Goal: Task Accomplishment & Management: Manage account settings

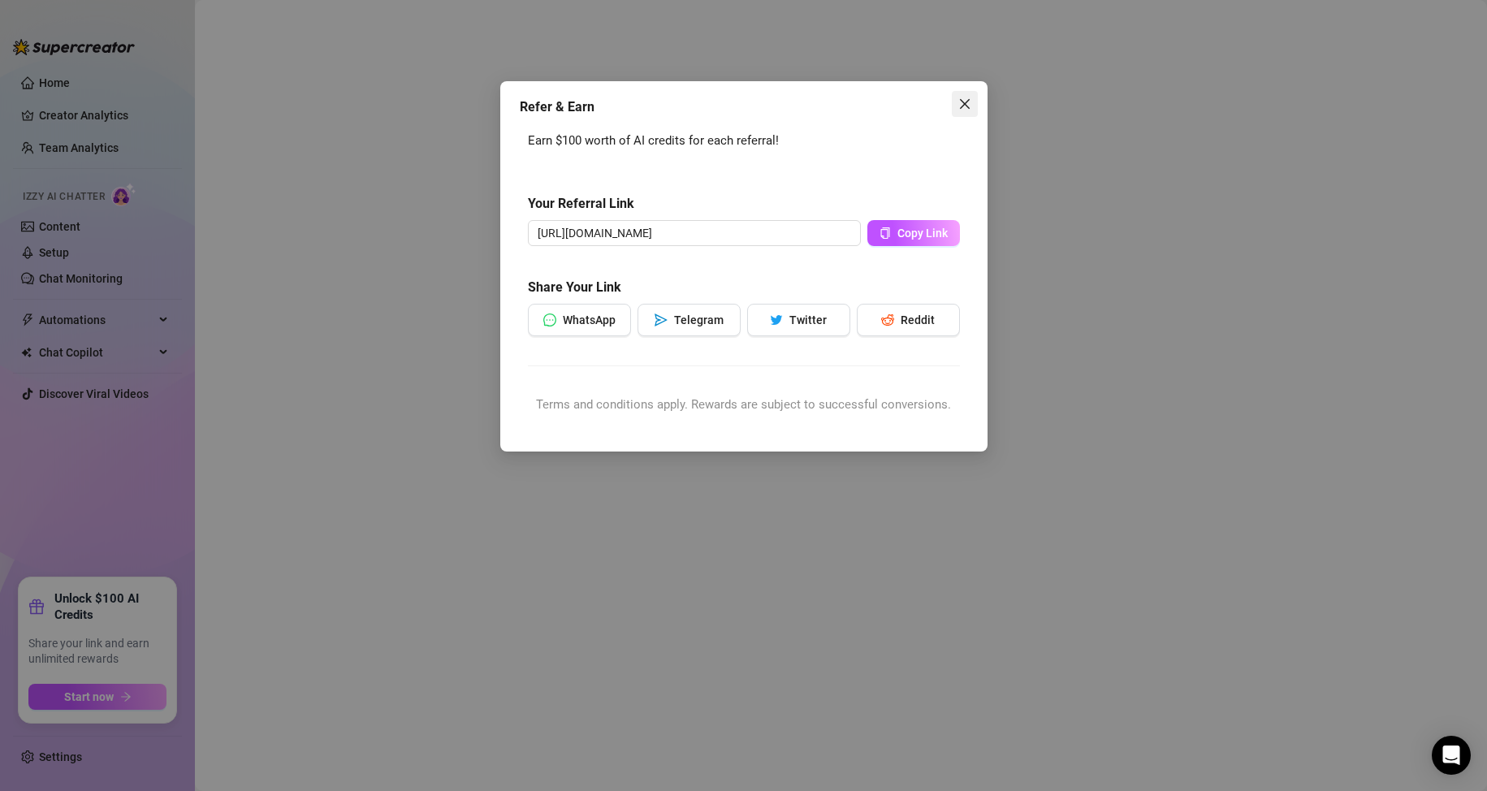
click at [967, 106] on icon "close" at bounding box center [964, 104] width 10 height 10
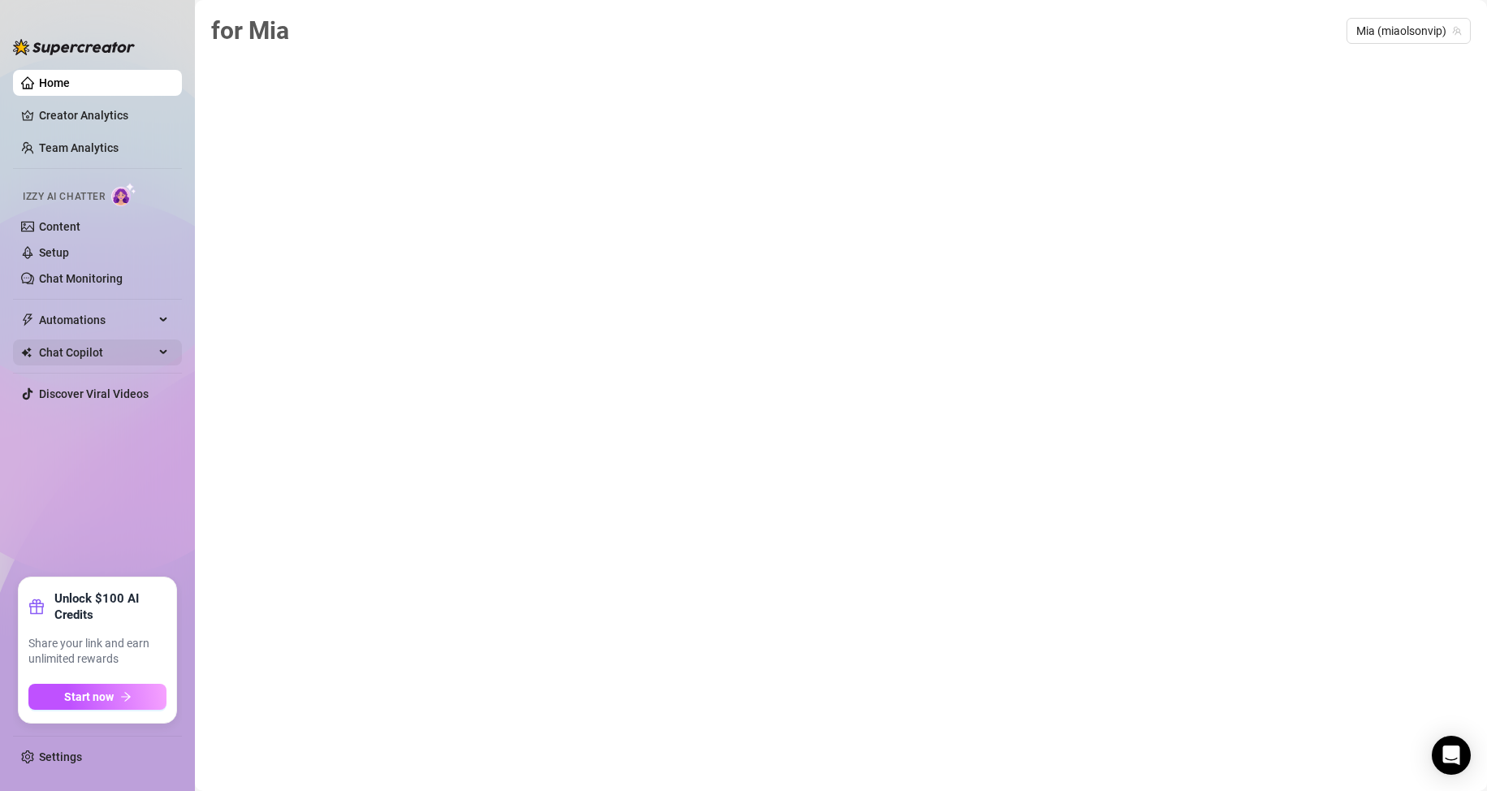
click at [149, 356] on span "Chat Copilot" at bounding box center [96, 353] width 115 height 26
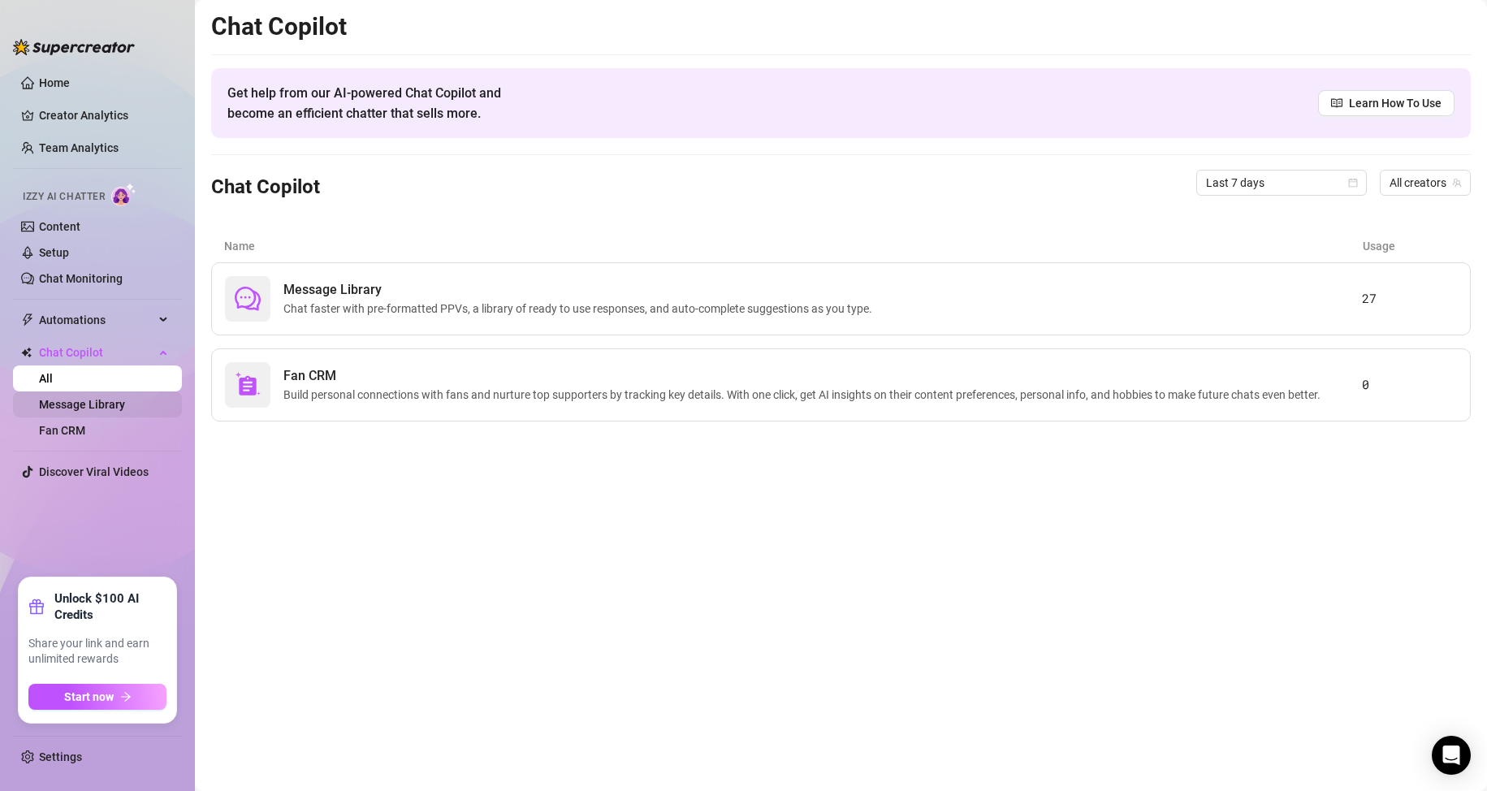
click at [117, 406] on link "Message Library" at bounding box center [82, 404] width 86 height 13
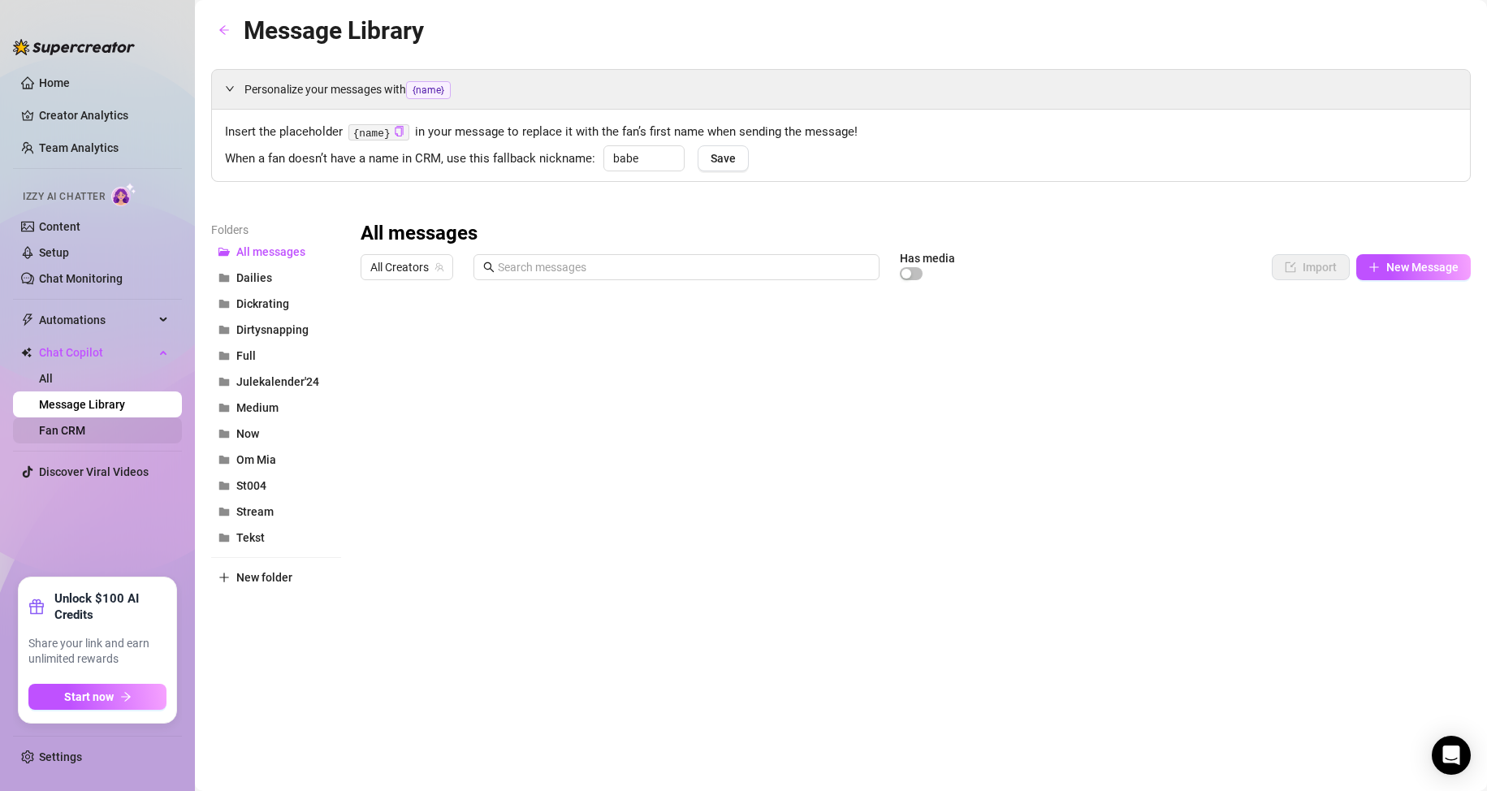
click at [85, 424] on link "Fan CRM" at bounding box center [62, 430] width 46 height 13
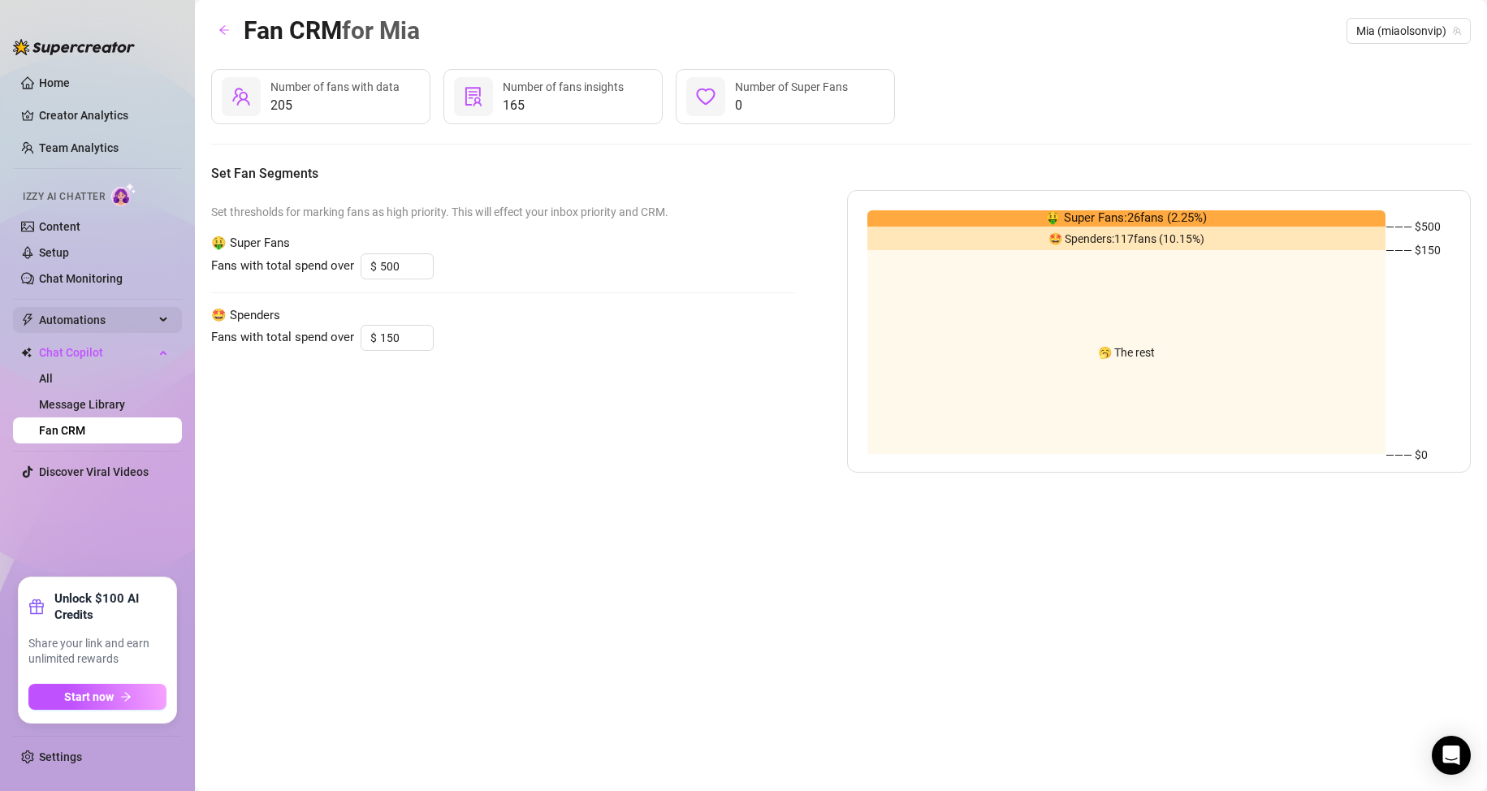
click at [162, 323] on div "Automations" at bounding box center [97, 320] width 169 height 26
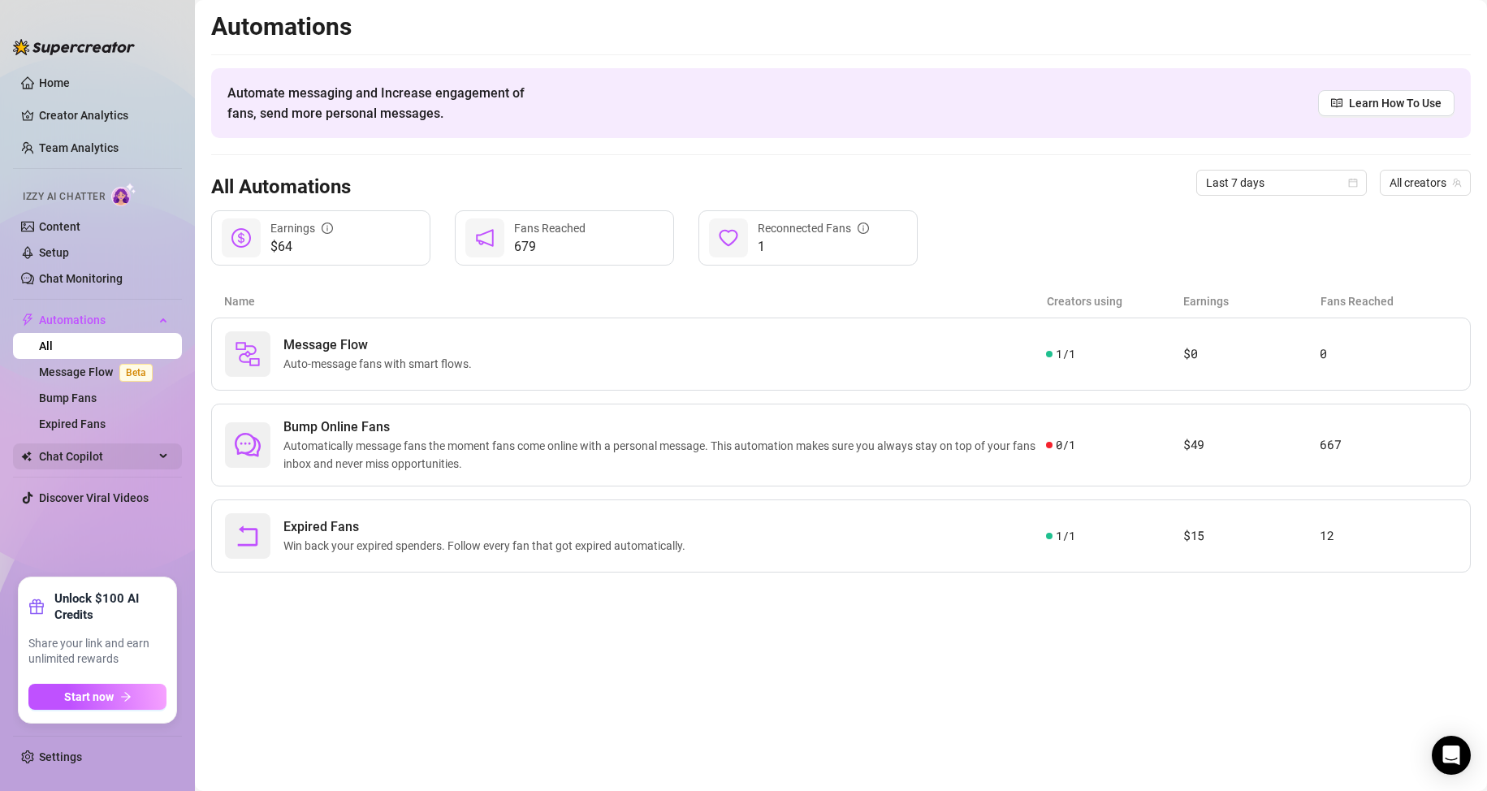
click at [99, 459] on span "Chat Copilot" at bounding box center [96, 457] width 115 height 26
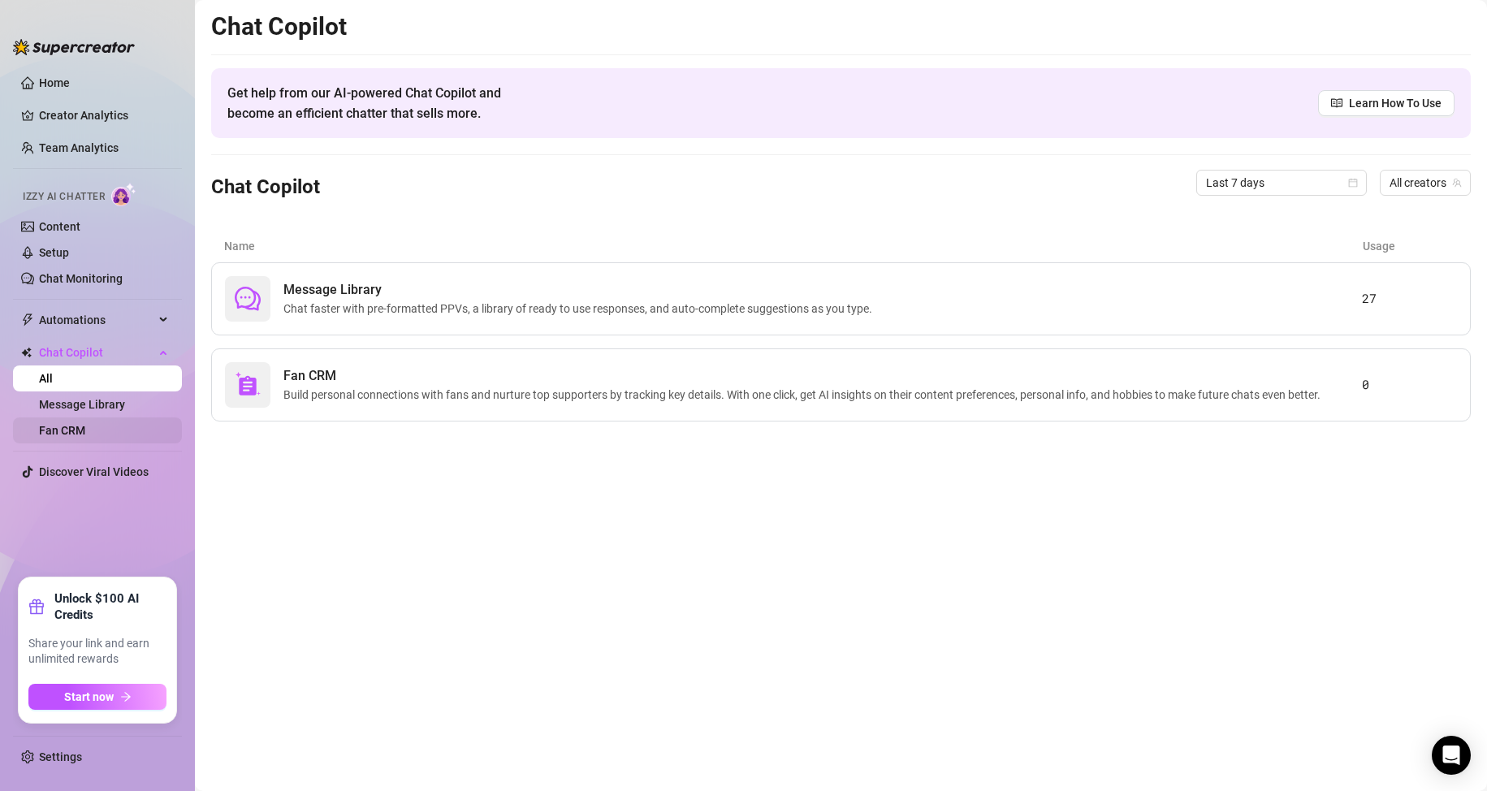
click at [85, 431] on link "Fan CRM" at bounding box center [62, 430] width 46 height 13
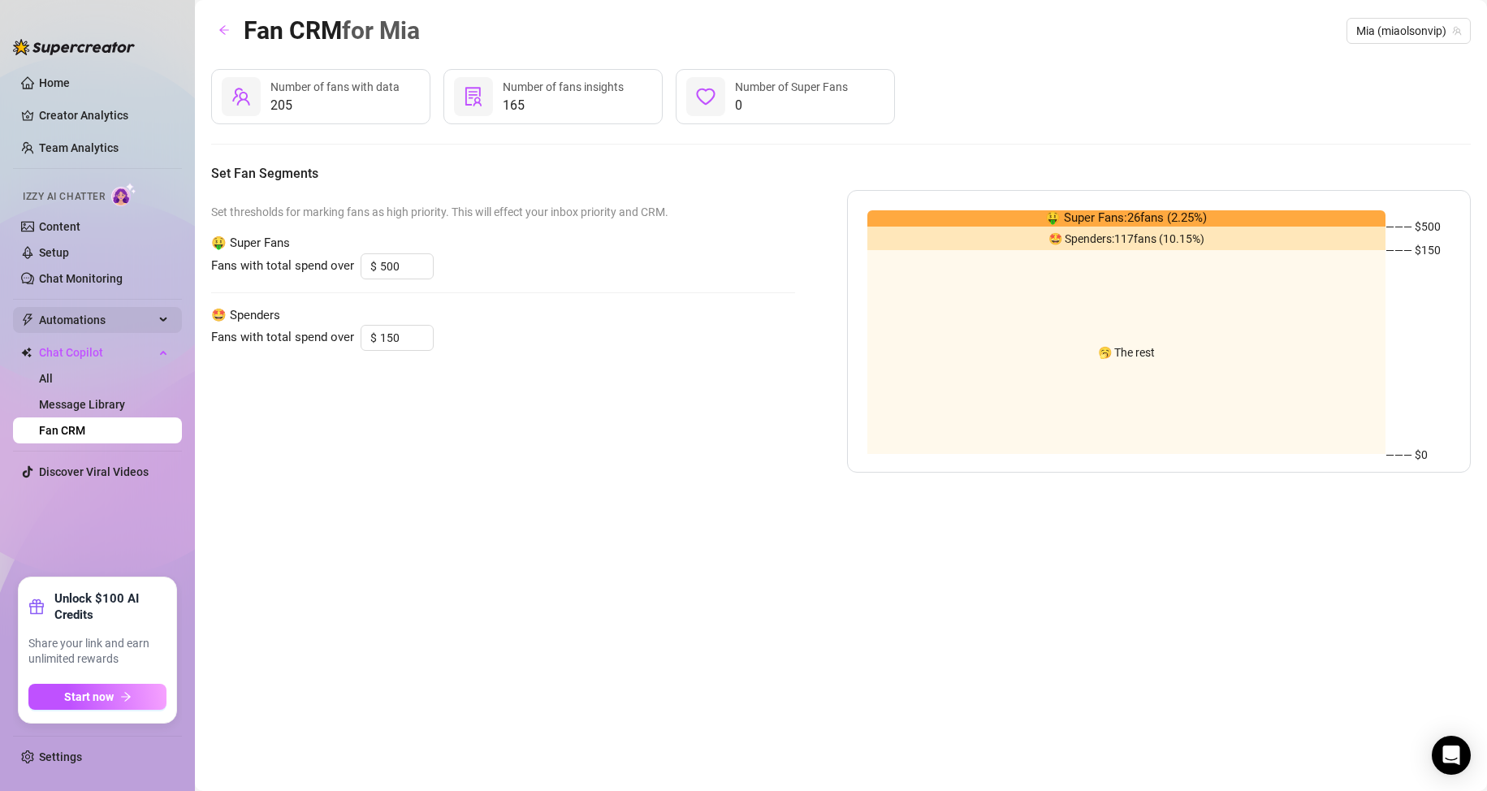
click at [119, 312] on span "Automations" at bounding box center [96, 320] width 115 height 26
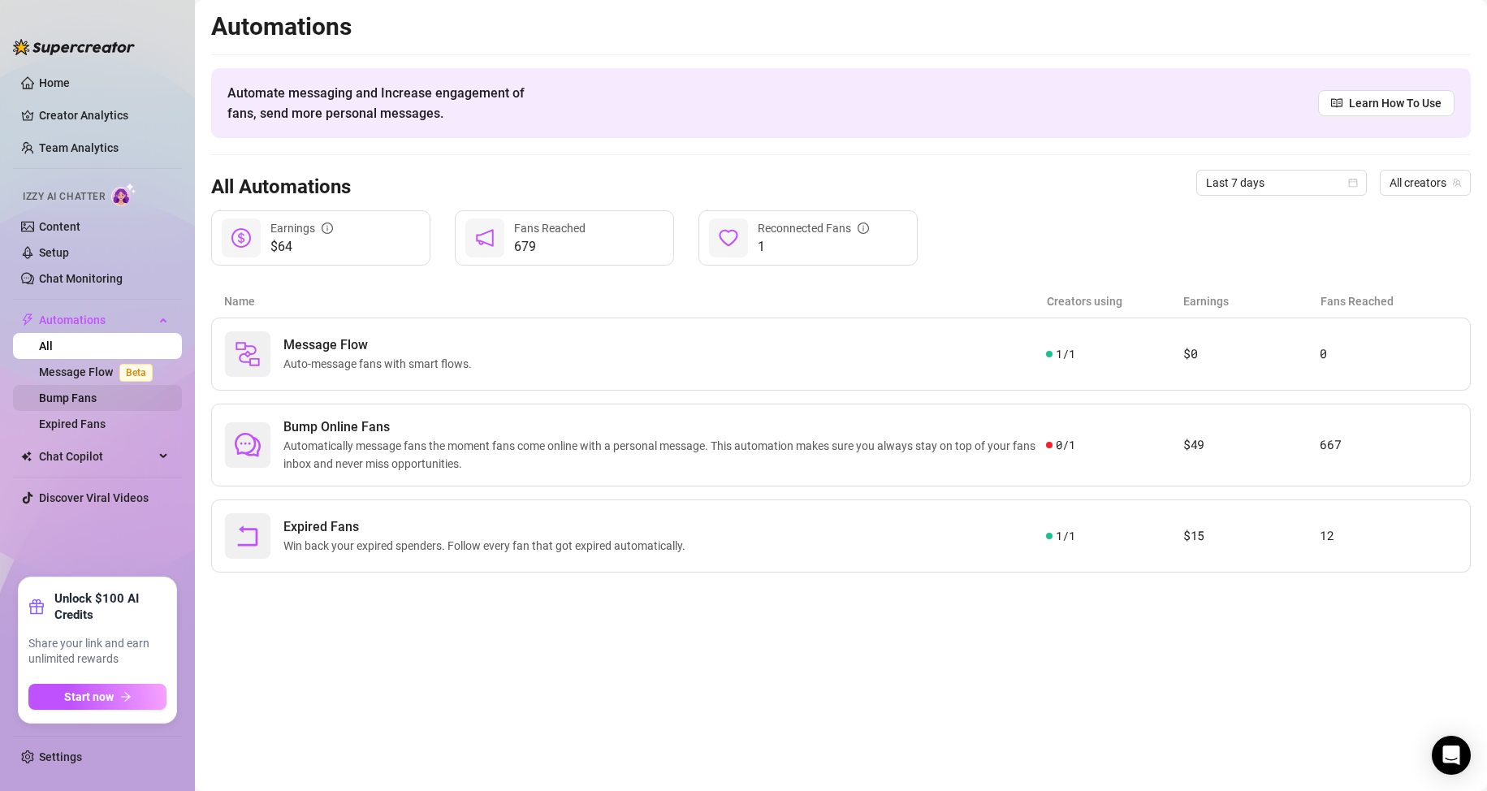
click at [95, 400] on link "Bump Fans" at bounding box center [68, 398] width 58 height 13
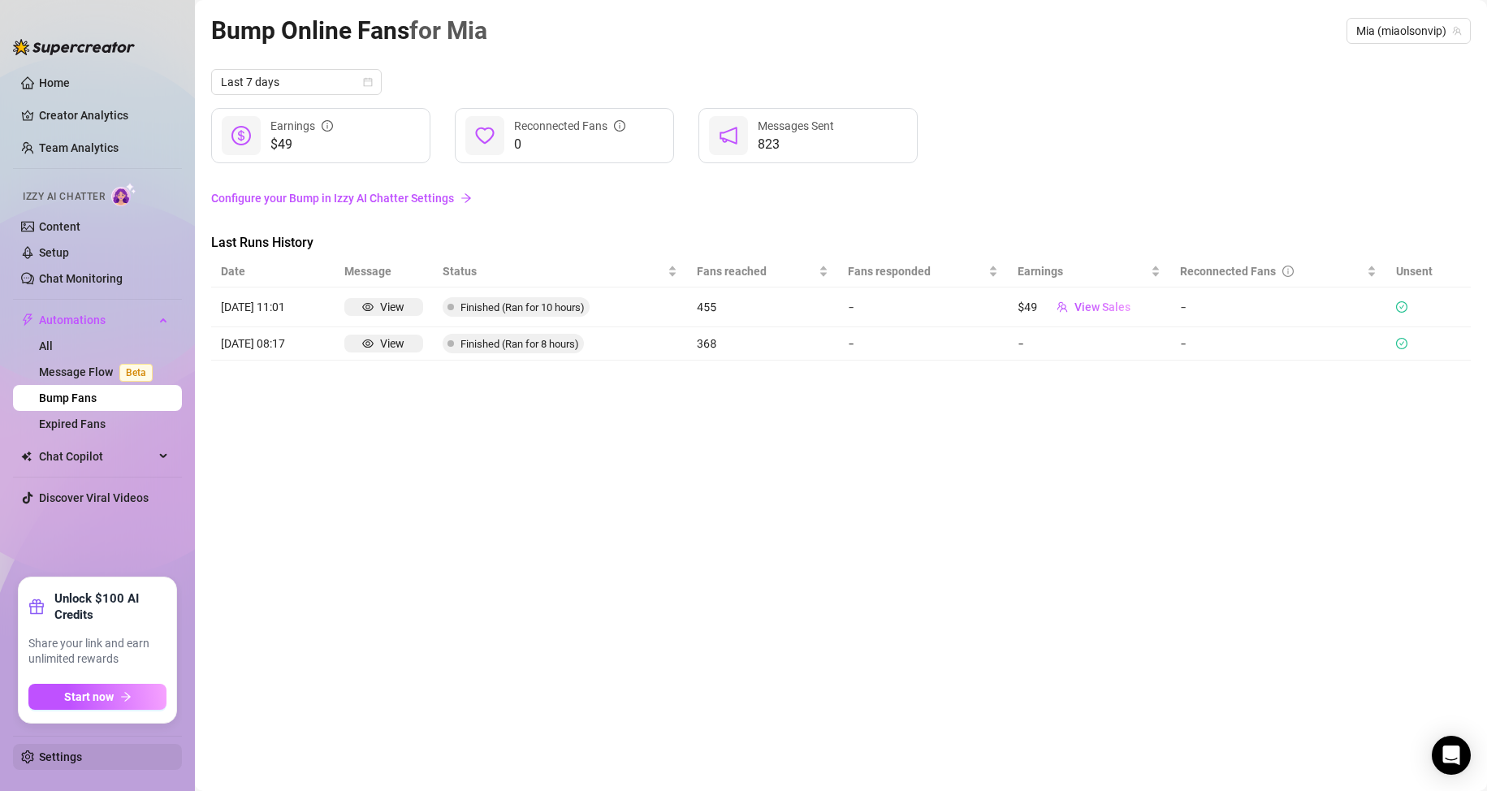
click at [82, 754] on link "Settings" at bounding box center [60, 757] width 43 height 13
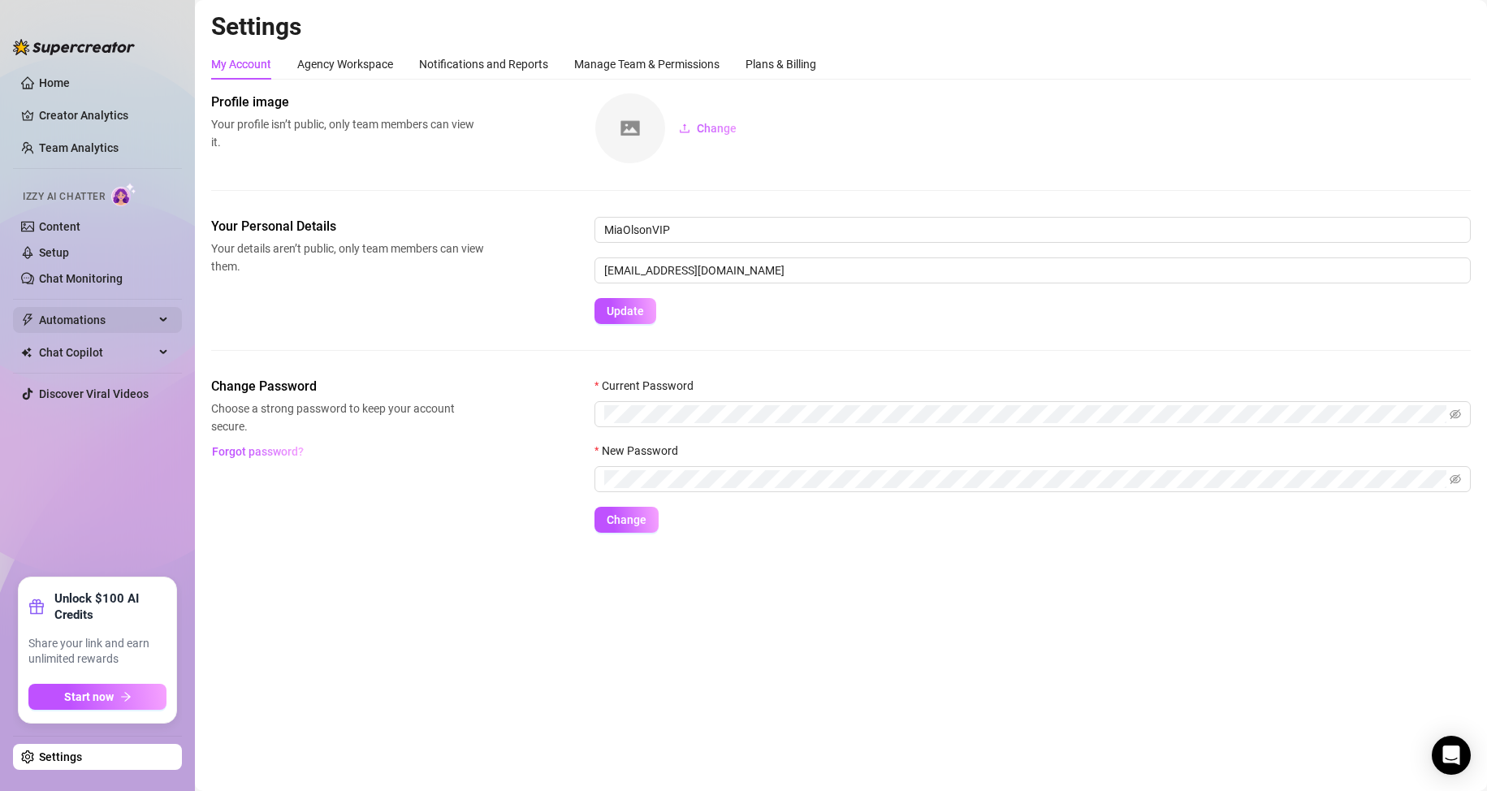
click at [165, 322] on div "Automations" at bounding box center [97, 320] width 169 height 26
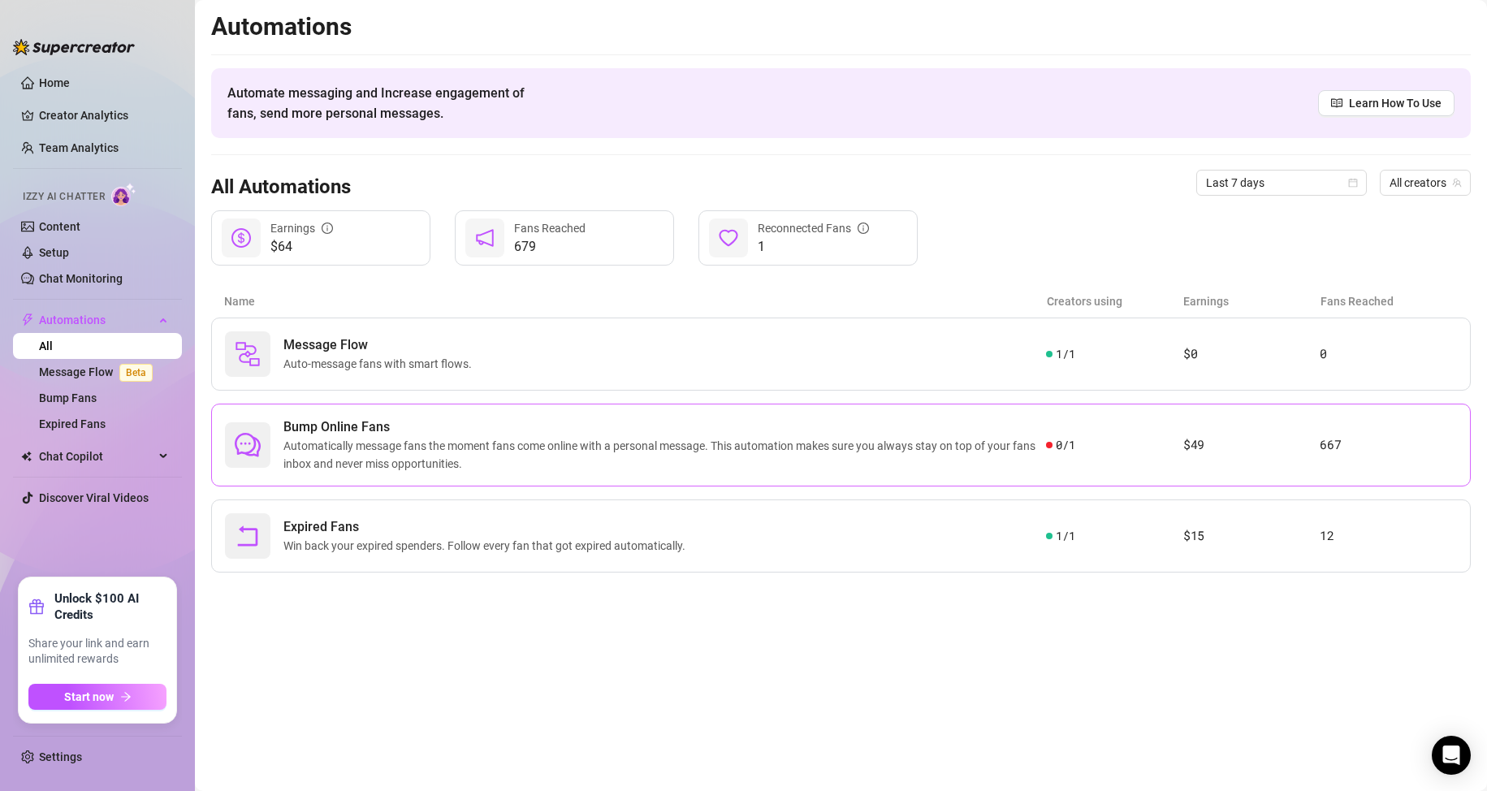
click at [863, 446] on span "Automatically message fans the moment fans come online with a personal message.…" at bounding box center [664, 455] width 763 height 36
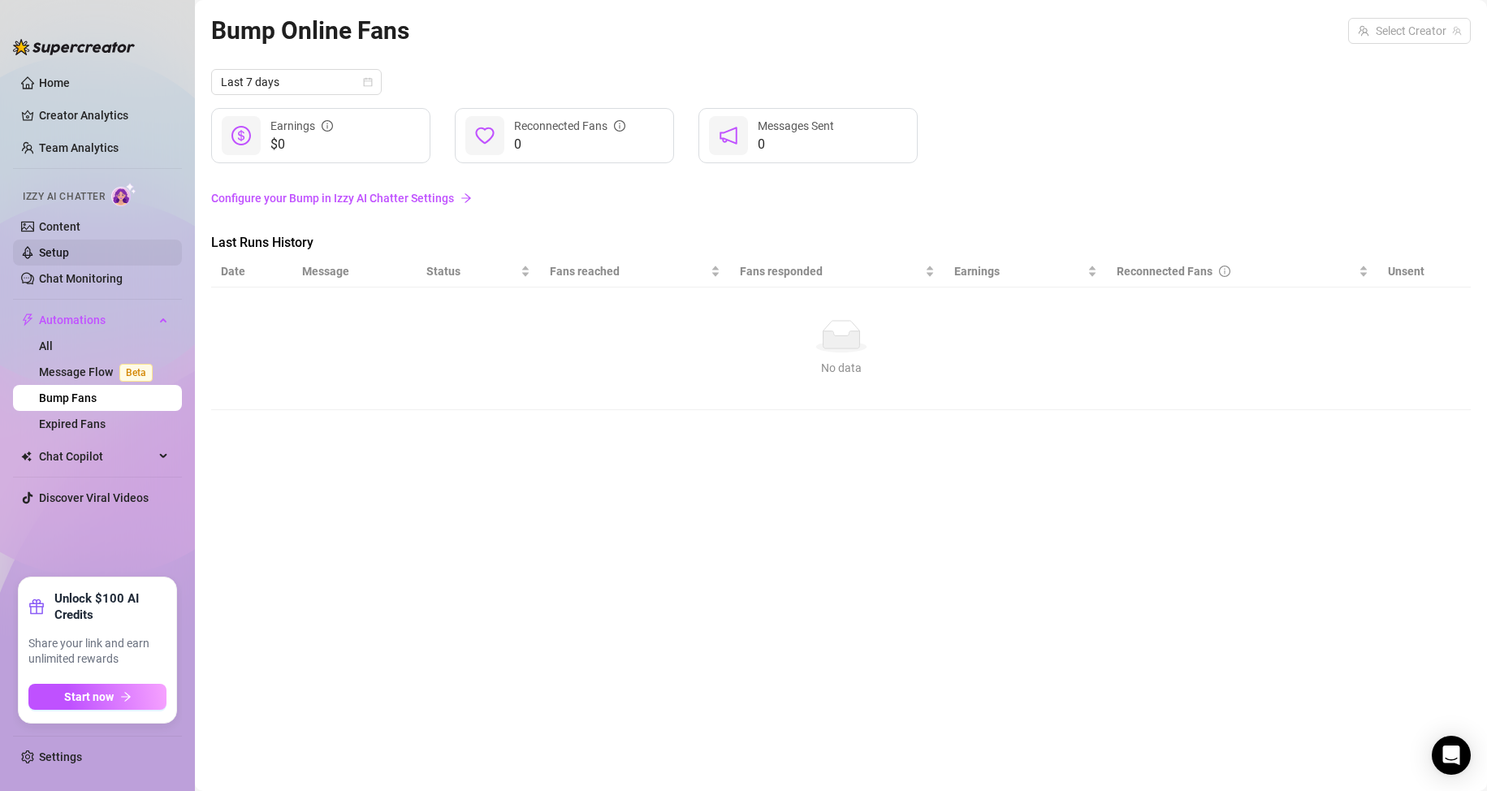
click at [69, 249] on link "Setup" at bounding box center [54, 252] width 30 height 13
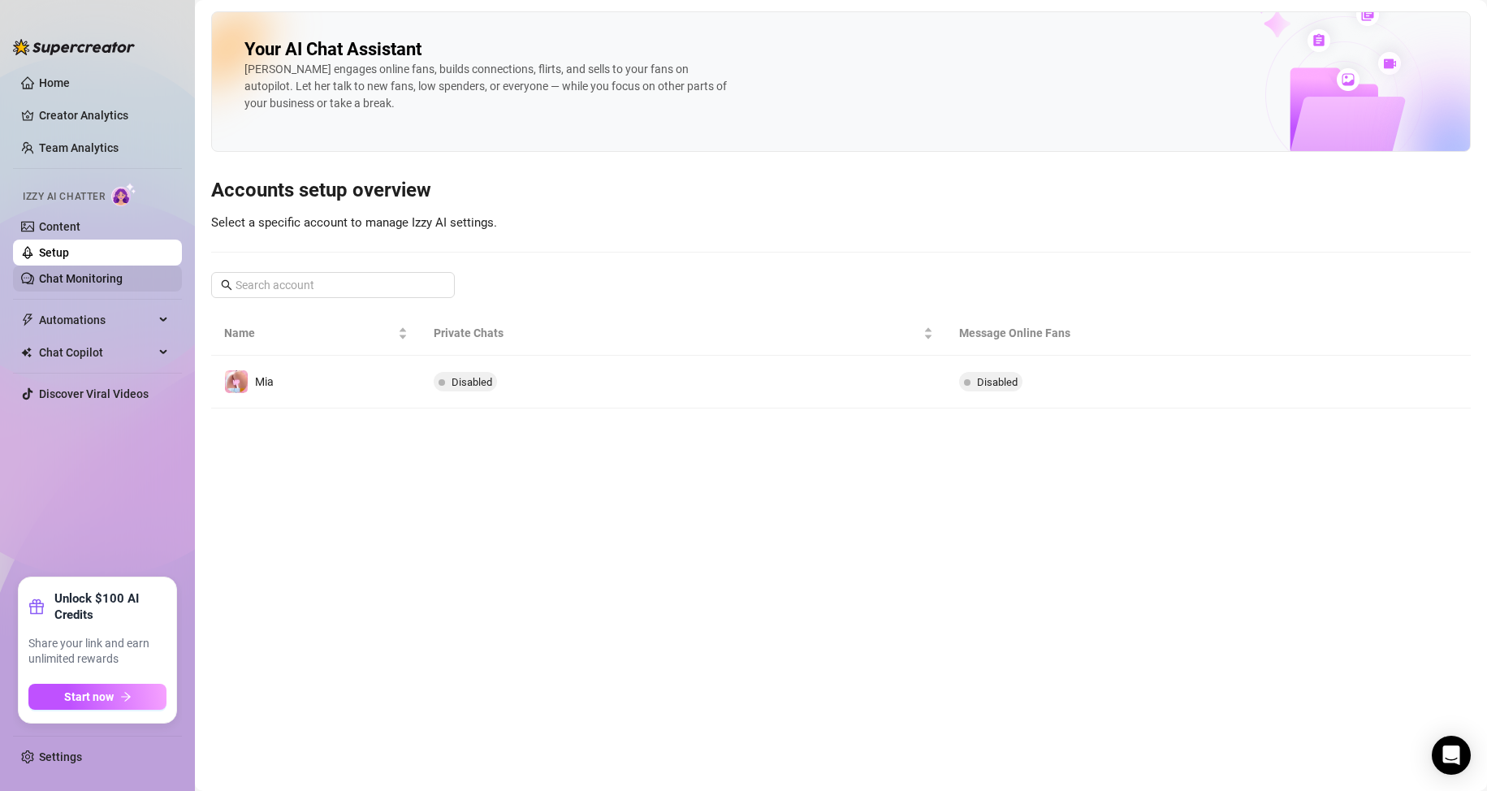
click at [101, 272] on link "Chat Monitoring" at bounding box center [81, 278] width 84 height 13
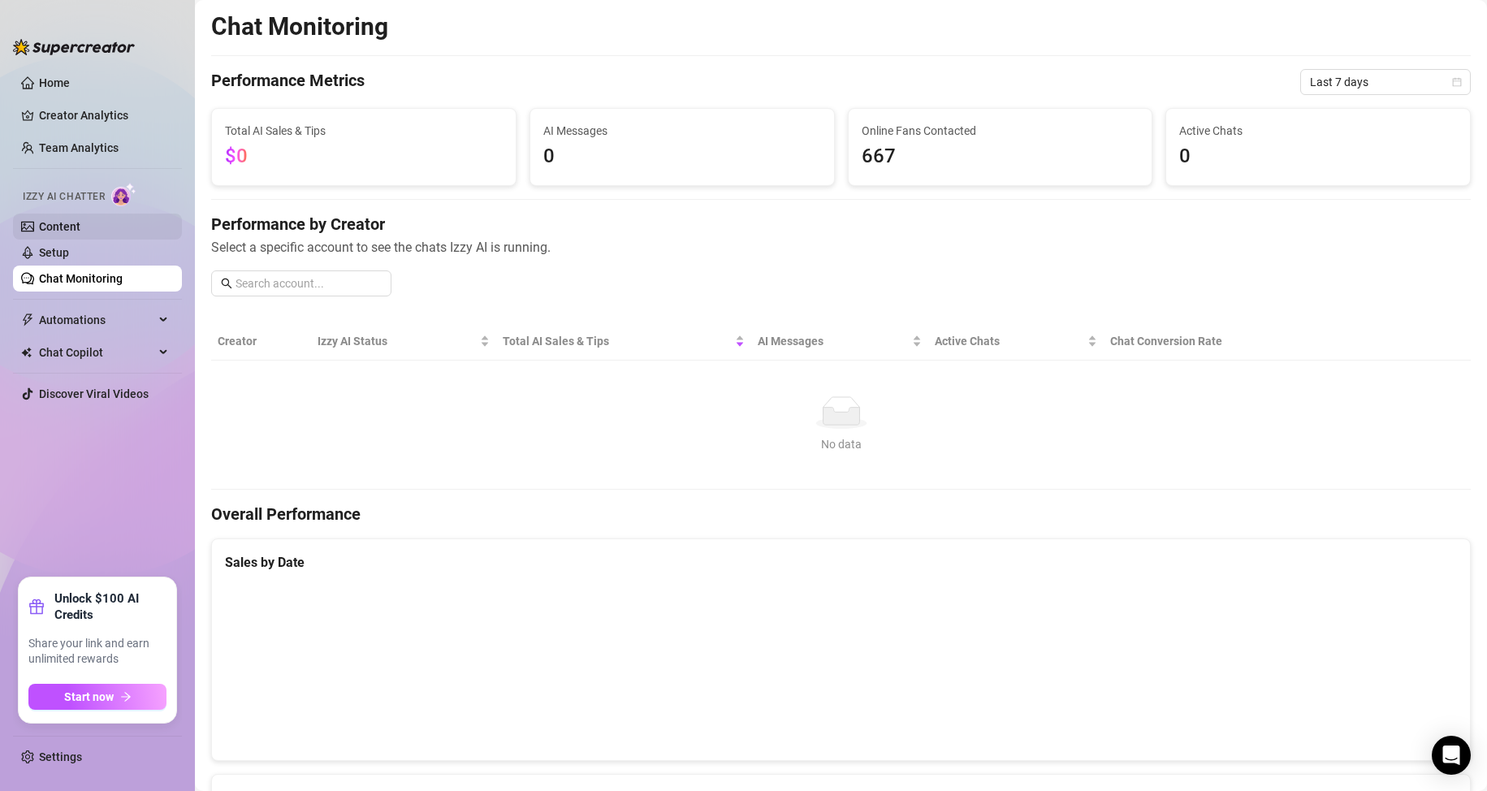
click at [68, 232] on link "Content" at bounding box center [59, 226] width 41 height 13
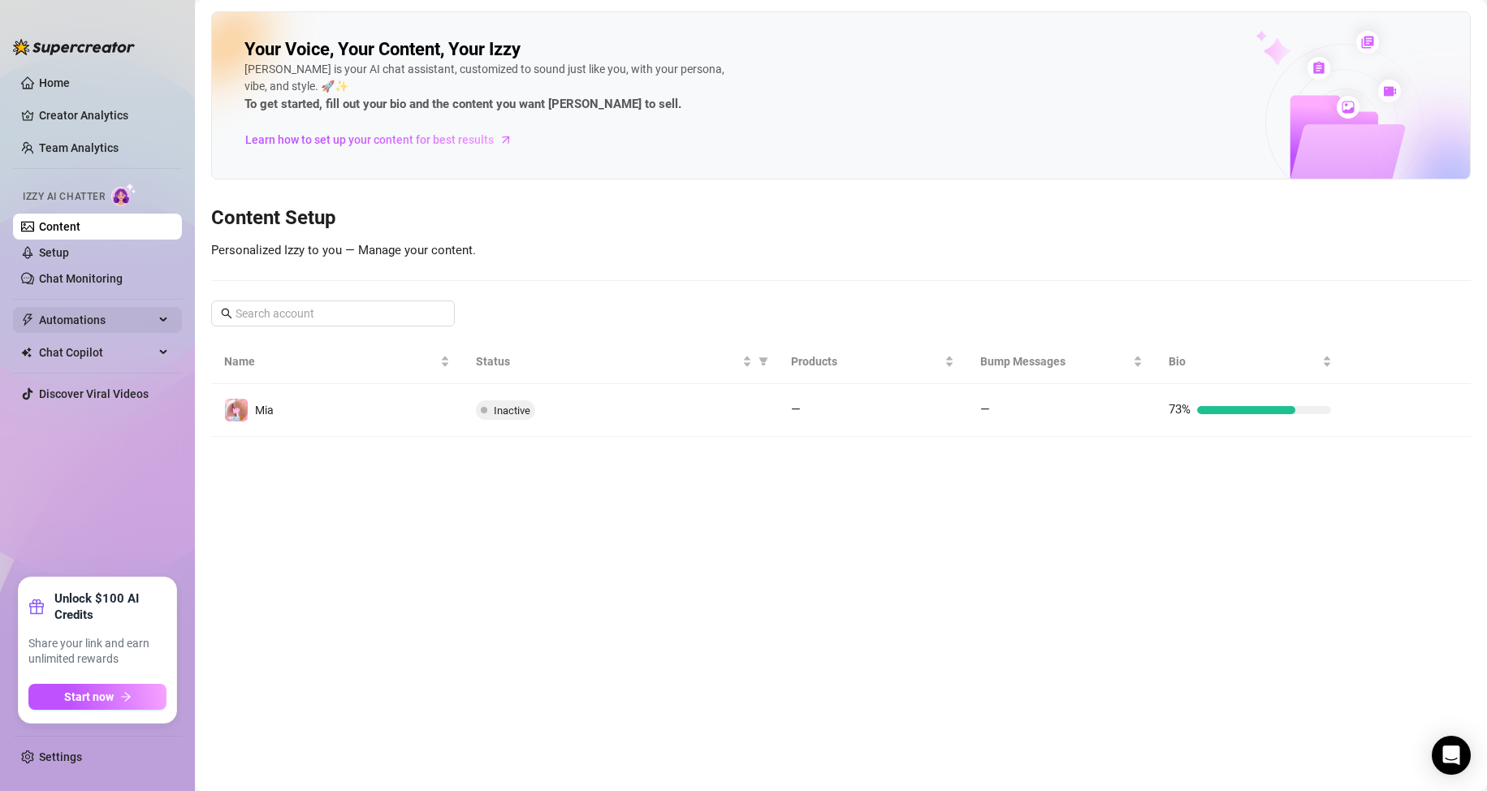
click at [102, 322] on span "Automations" at bounding box center [96, 320] width 115 height 26
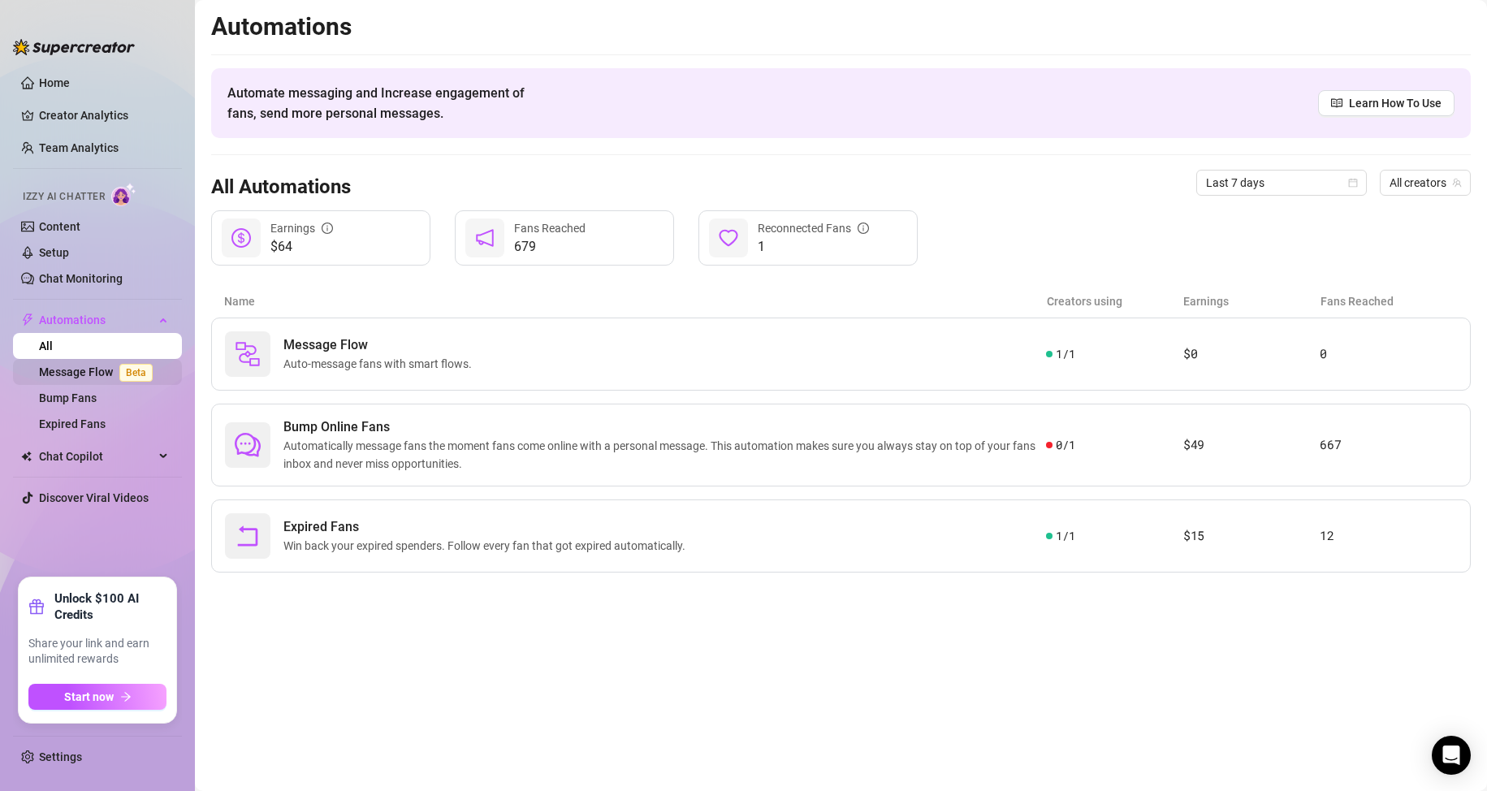
click at [113, 379] on link "Message Flow Beta" at bounding box center [99, 372] width 120 height 13
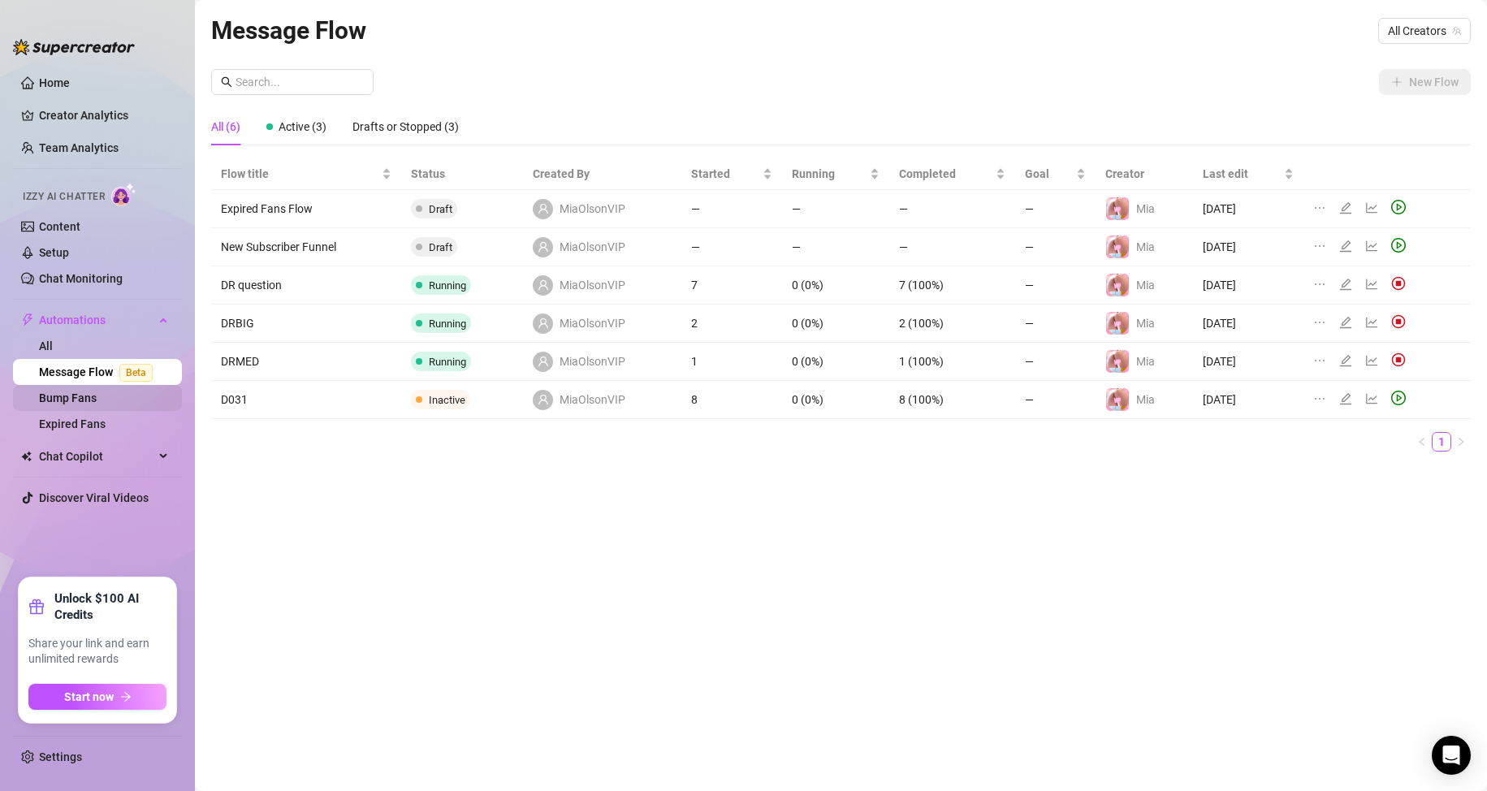
click at [97, 402] on link "Bump Fans" at bounding box center [68, 398] width 58 height 13
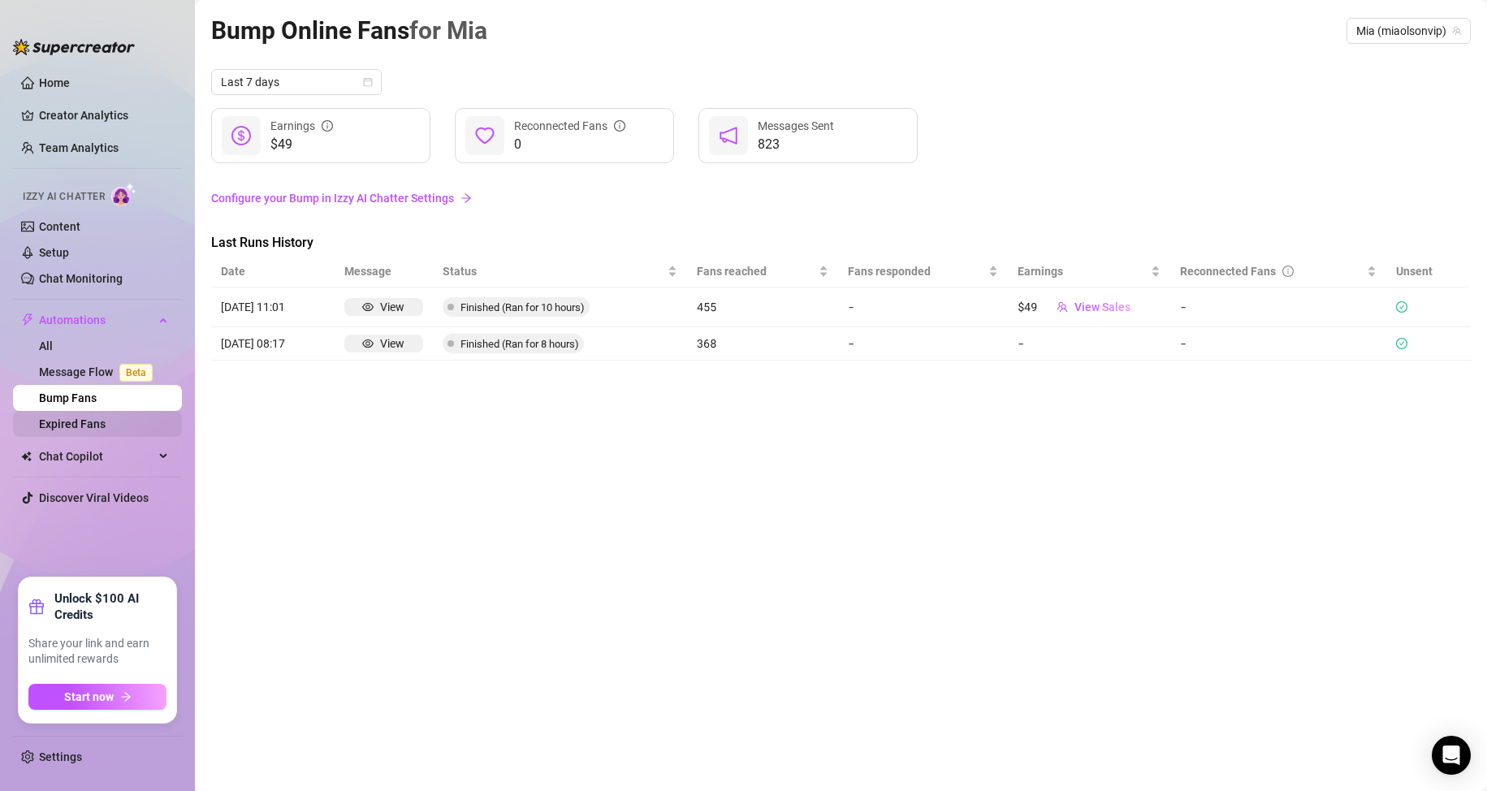
click at [93, 422] on link "Expired Fans" at bounding box center [72, 424] width 67 height 13
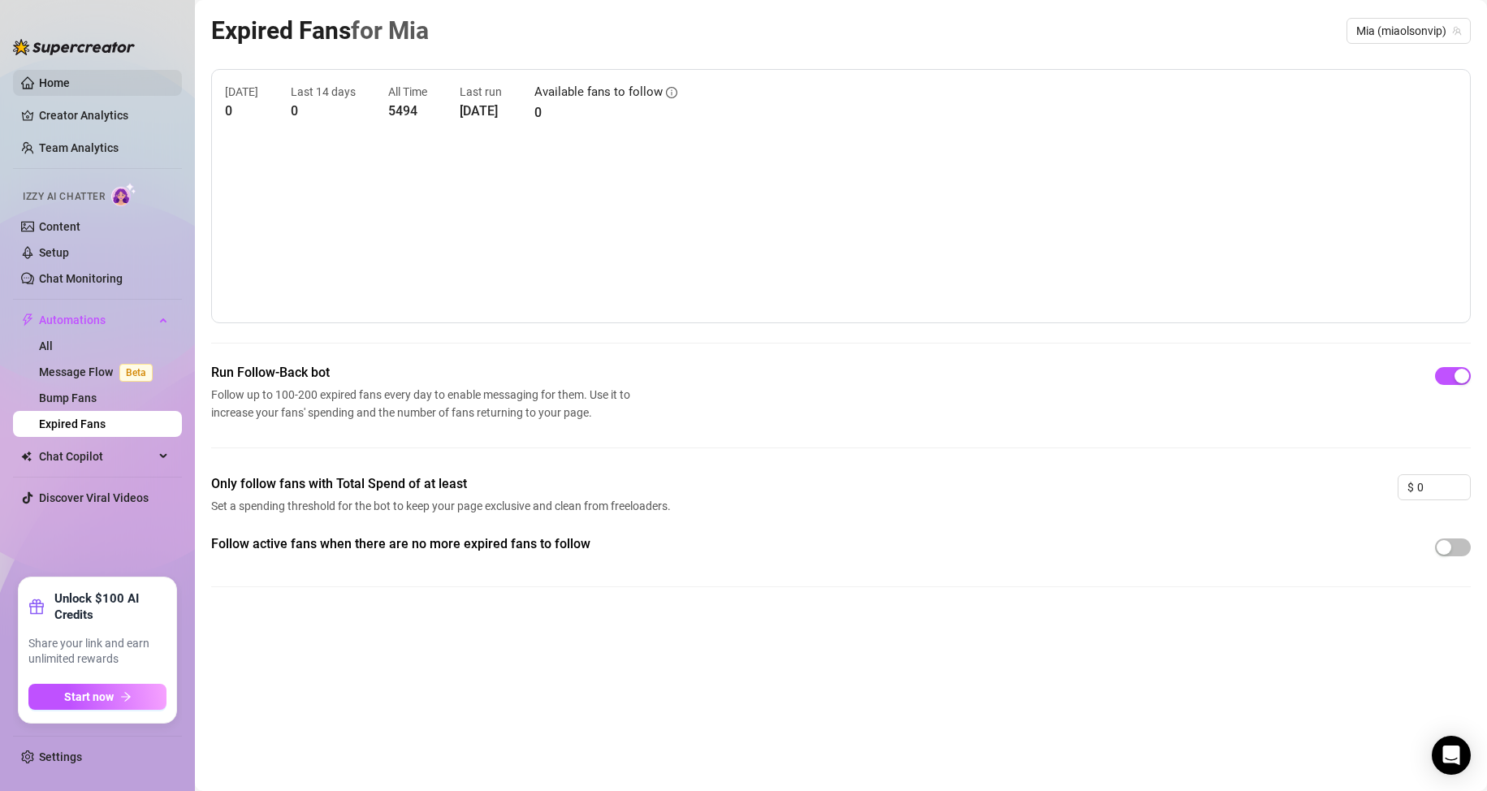
click at [54, 77] on link "Home" at bounding box center [54, 82] width 31 height 13
